Goal: Check status: Check status

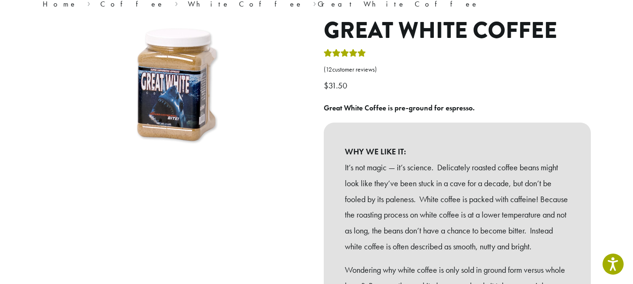
scroll to position [74, 0]
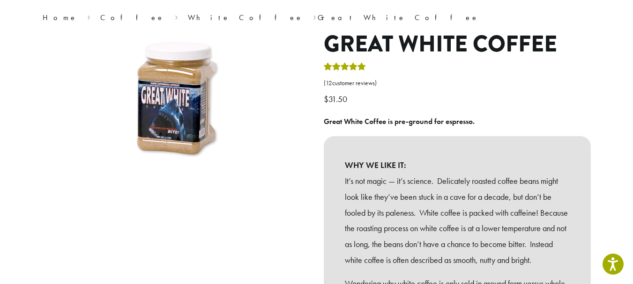
click at [163, 131] on img at bounding box center [176, 101] width 140 height 140
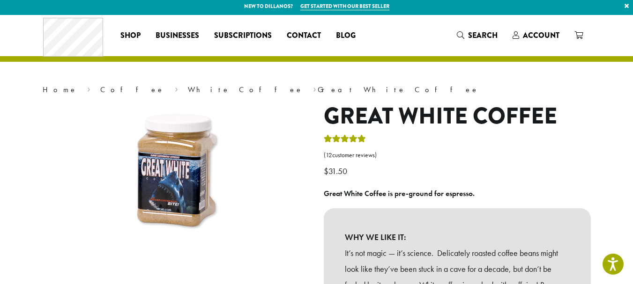
scroll to position [5, 0]
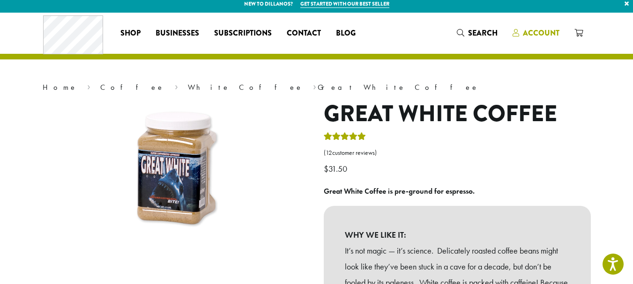
click at [530, 32] on span "Account" at bounding box center [541, 33] width 37 height 11
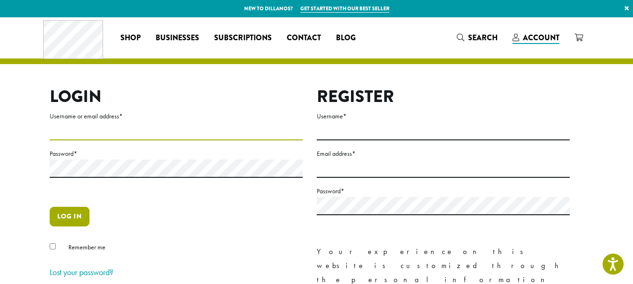
type input "**********"
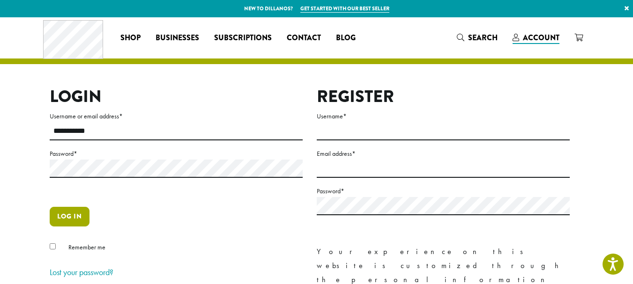
click at [77, 220] on button "Log in" at bounding box center [70, 217] width 40 height 20
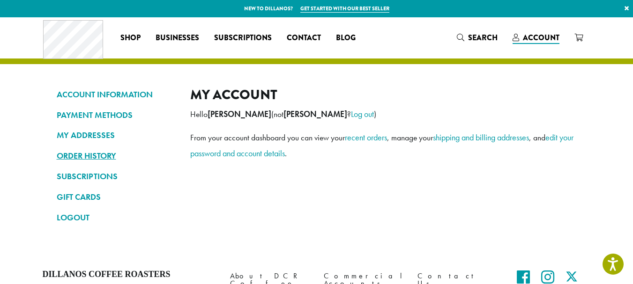
click at [89, 152] on link "ORDER HISTORY" at bounding box center [116, 156] width 119 height 16
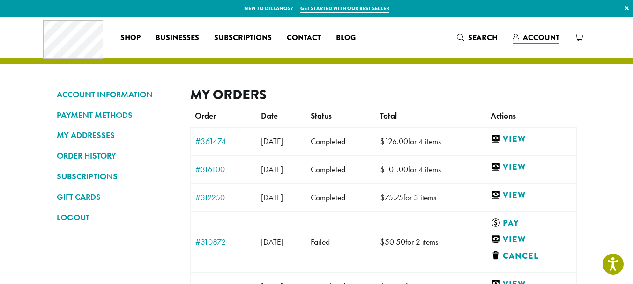
click at [215, 140] on link "#361474" at bounding box center [223, 141] width 57 height 8
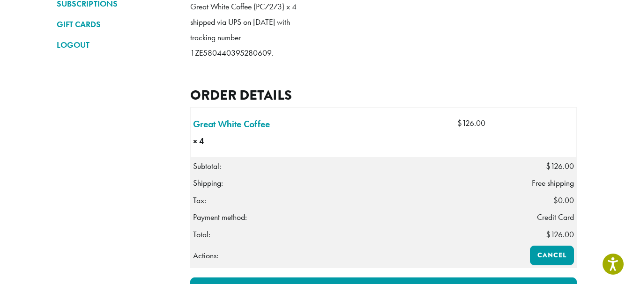
scroll to position [168, 0]
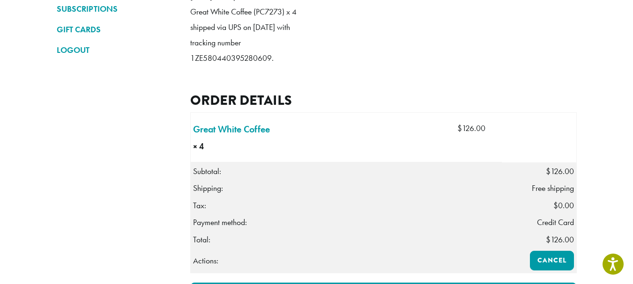
click at [524, 105] on div "My Order Order # 361474 was placed on July 8, 2025 and is currently Completed .…" at bounding box center [383, 165] width 386 height 492
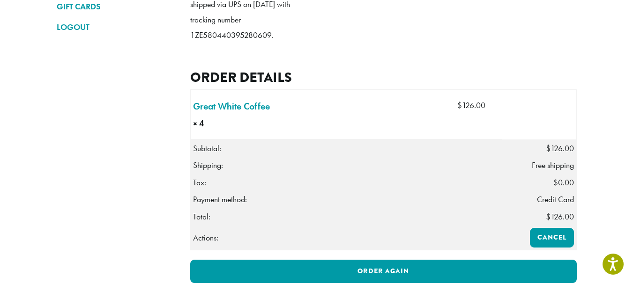
scroll to position [188, 0]
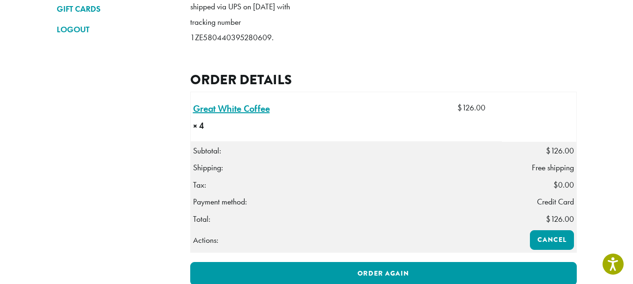
click at [226, 116] on link "Great White Coffee × 4" at bounding box center [231, 109] width 77 height 14
